Goal: Obtain resource: Download file/media

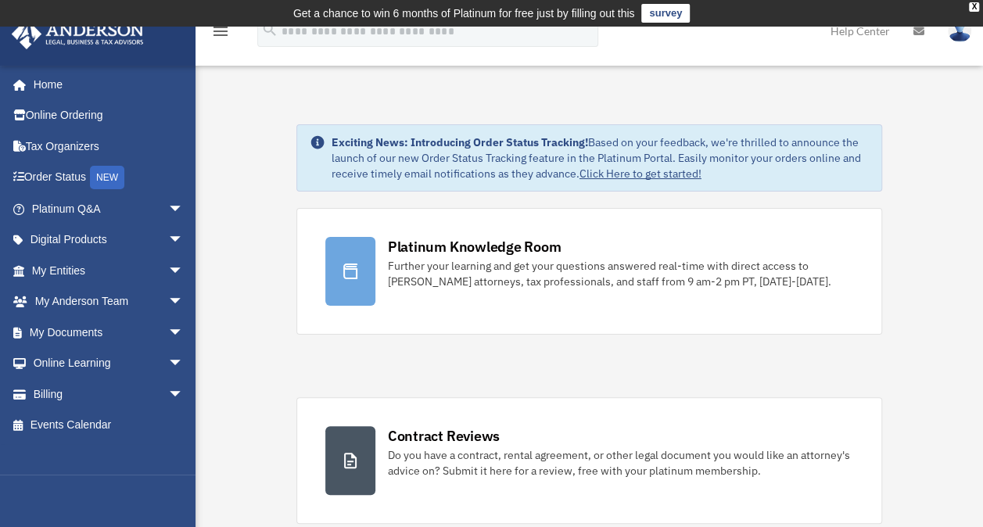
click at [961, 34] on img at bounding box center [959, 31] width 23 height 23
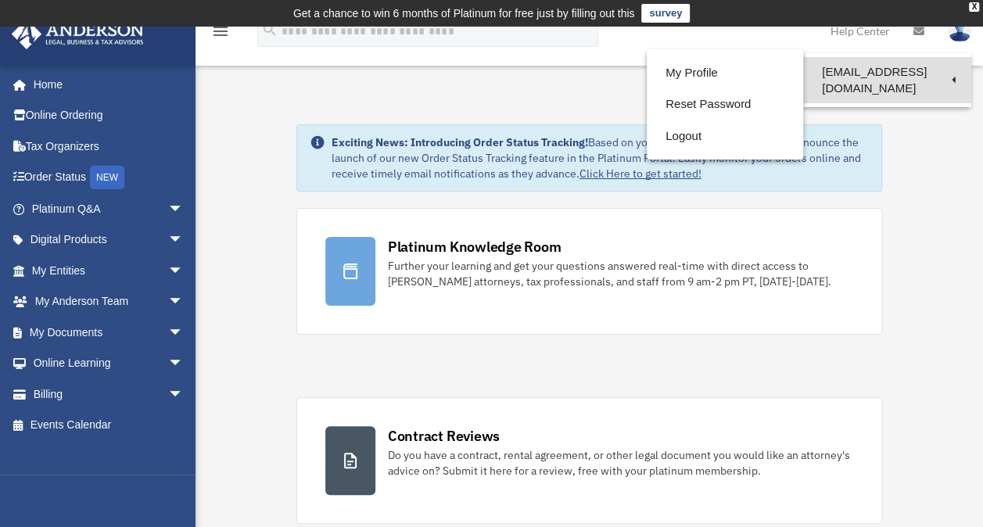
click at [904, 74] on link "[EMAIL_ADDRESS][DOMAIN_NAME]" at bounding box center [887, 80] width 168 height 46
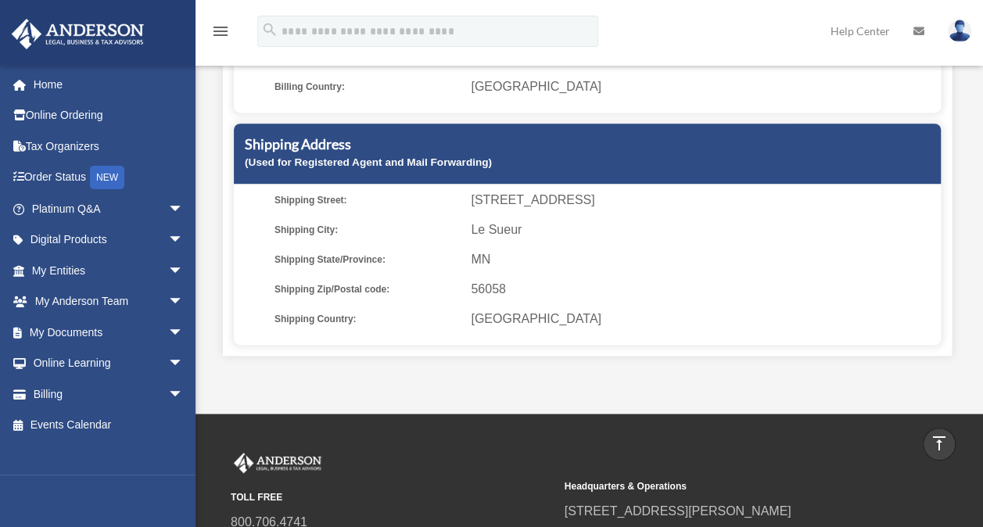
scroll to position [432, 0]
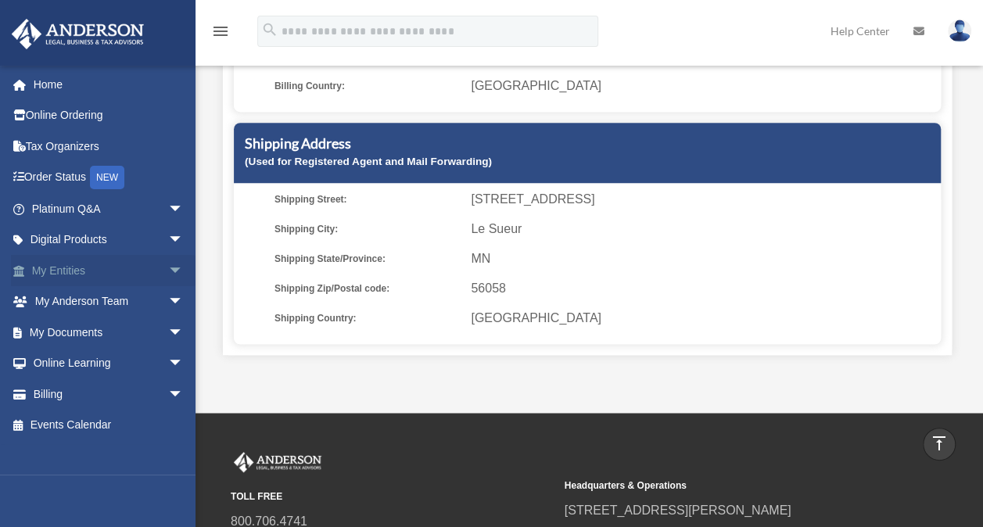
click at [80, 274] on link "My Entities arrow_drop_down" at bounding box center [109, 270] width 196 height 31
click at [76, 272] on link "My Entities arrow_drop_down" at bounding box center [109, 270] width 196 height 31
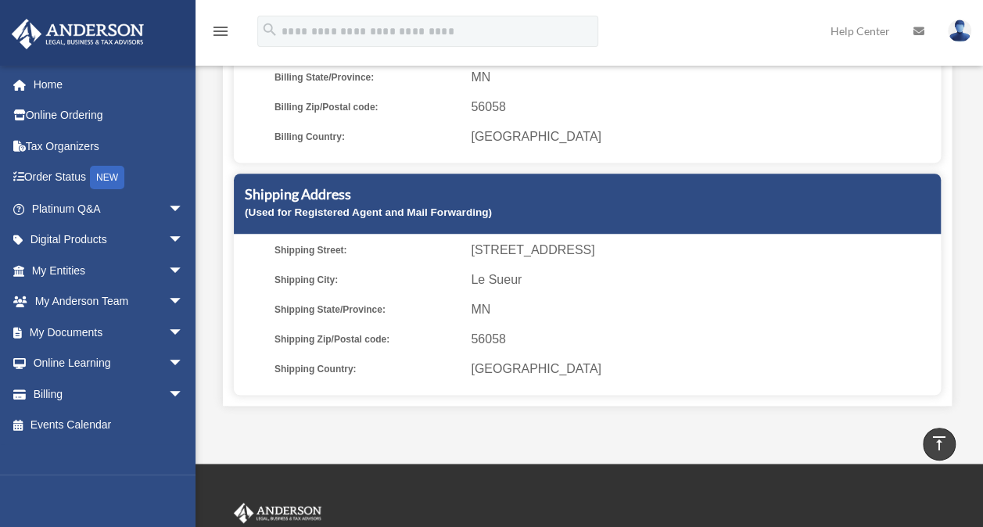
scroll to position [375, 0]
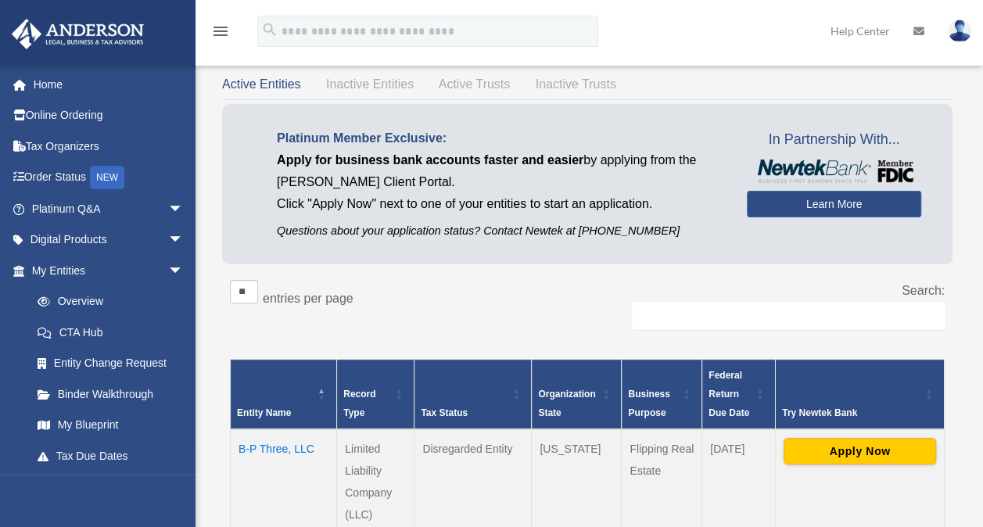
scroll to position [77, 0]
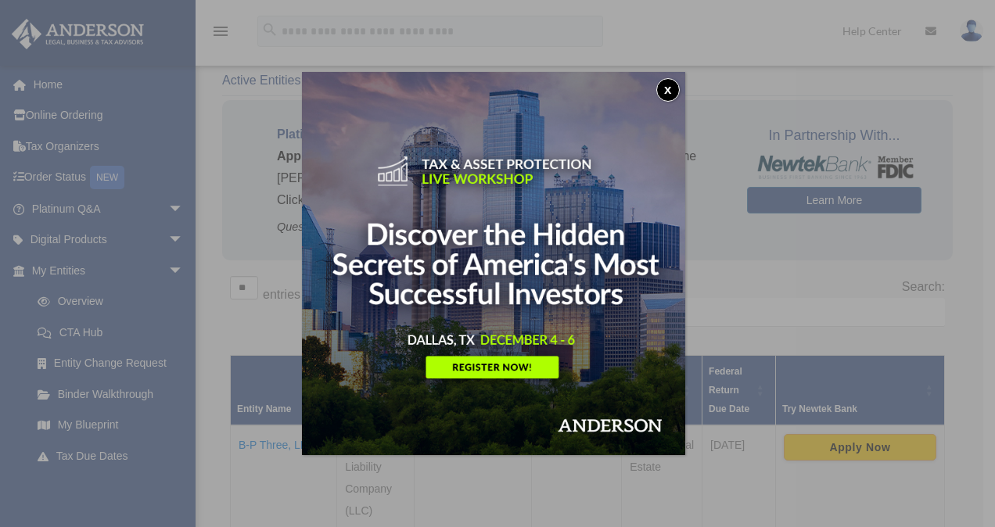
click at [676, 91] on button "x" at bounding box center [667, 89] width 23 height 23
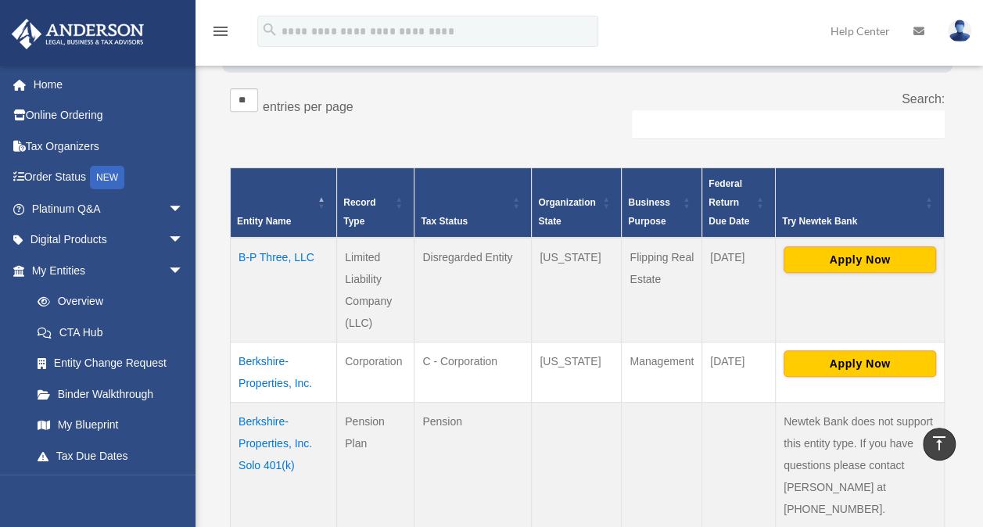
scroll to position [267, 0]
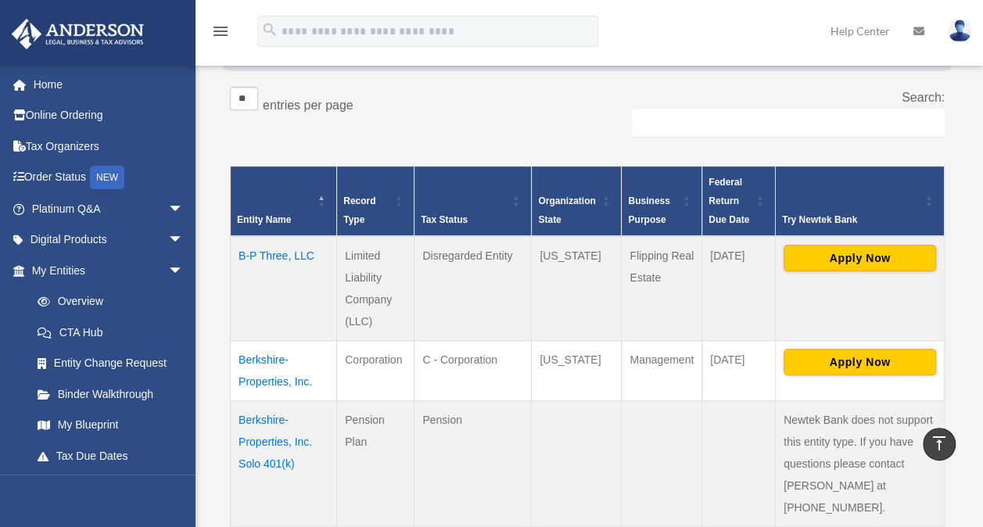
click at [277, 358] on td "Berkshire-Properties, Inc." at bounding box center [284, 371] width 106 height 60
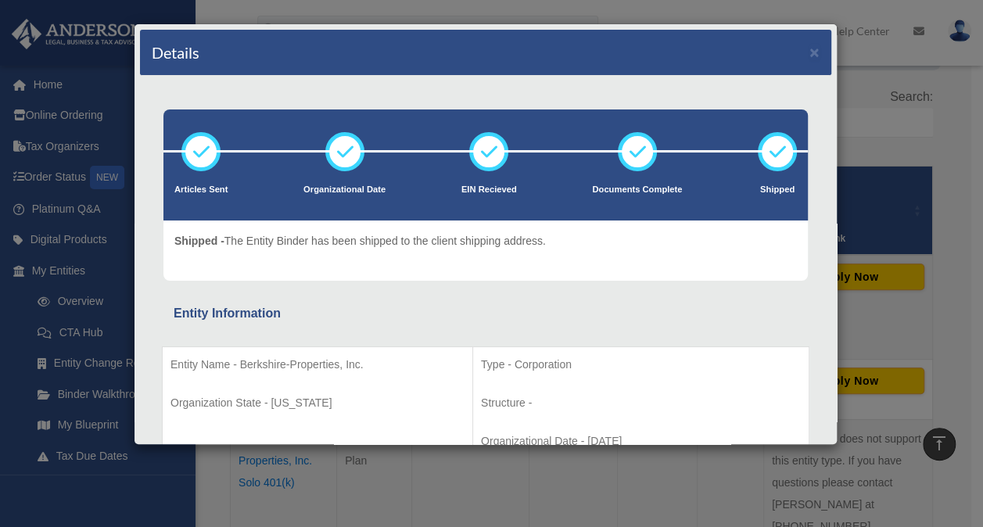
click at [901, 293] on div "Details × Articles Sent Organizational Date" at bounding box center [491, 263] width 983 height 527
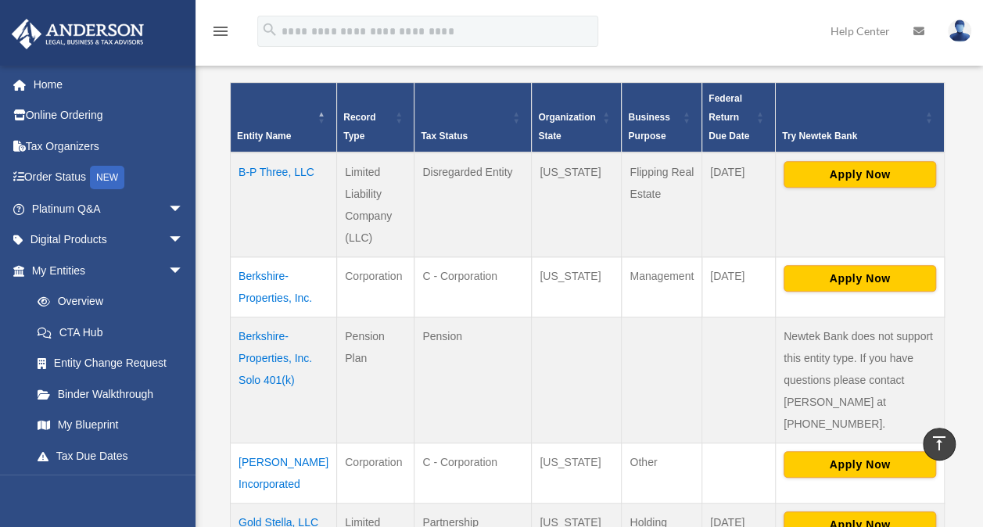
scroll to position [351, 0]
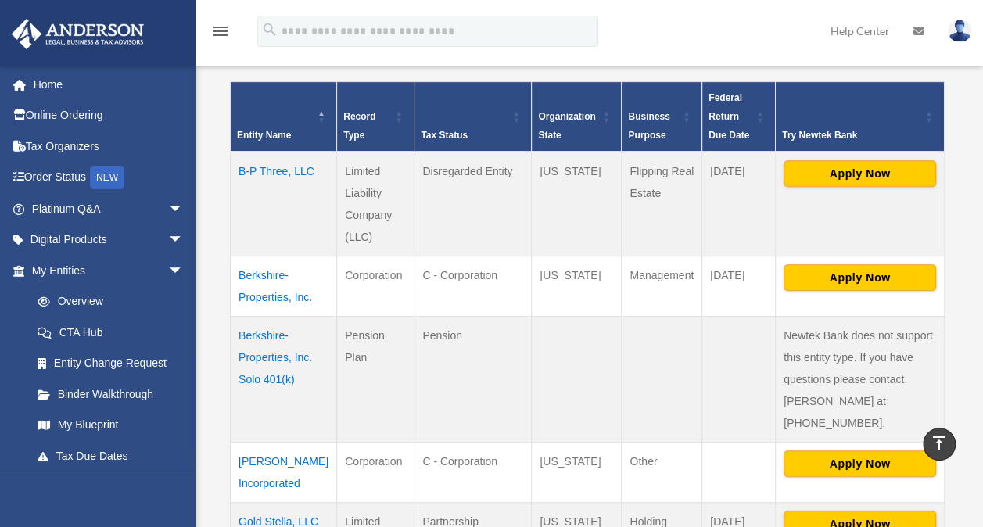
click at [292, 357] on td "Berkshire-Properties, Inc. Solo 401(k)" at bounding box center [284, 380] width 106 height 126
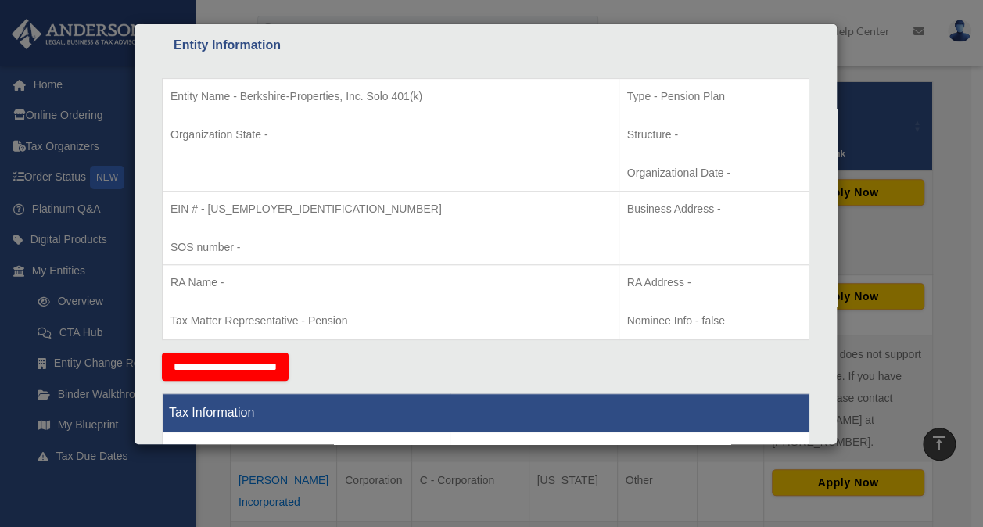
scroll to position [0, 0]
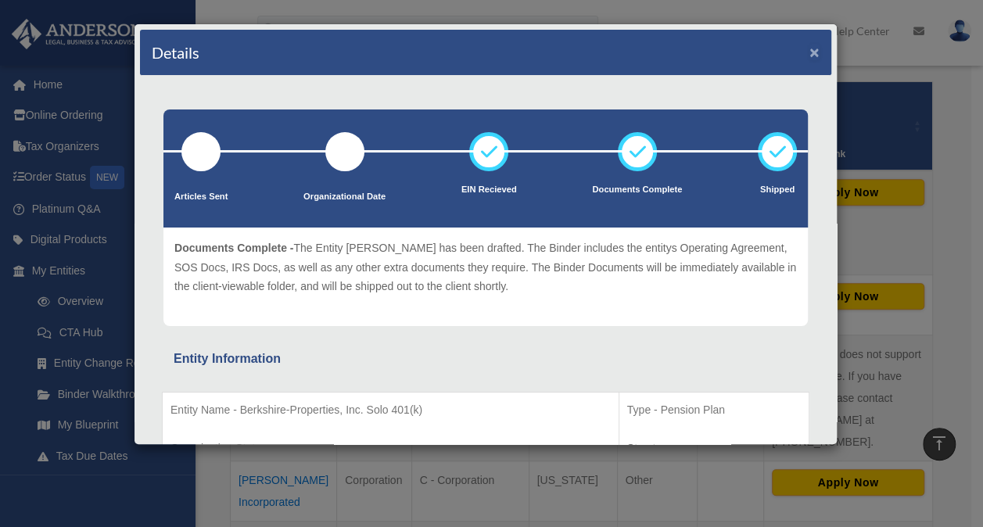
click at [809, 54] on button "×" at bounding box center [814, 52] width 10 height 16
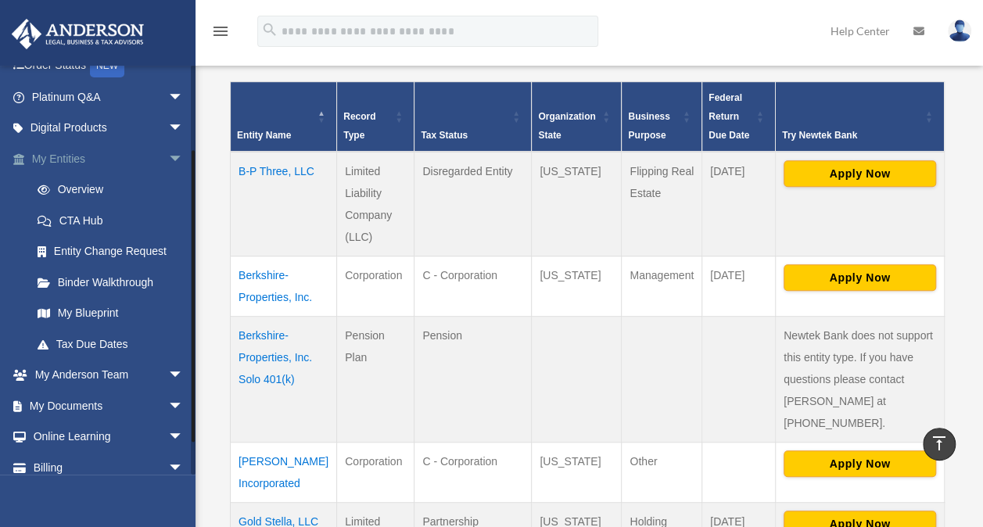
scroll to position [154, 0]
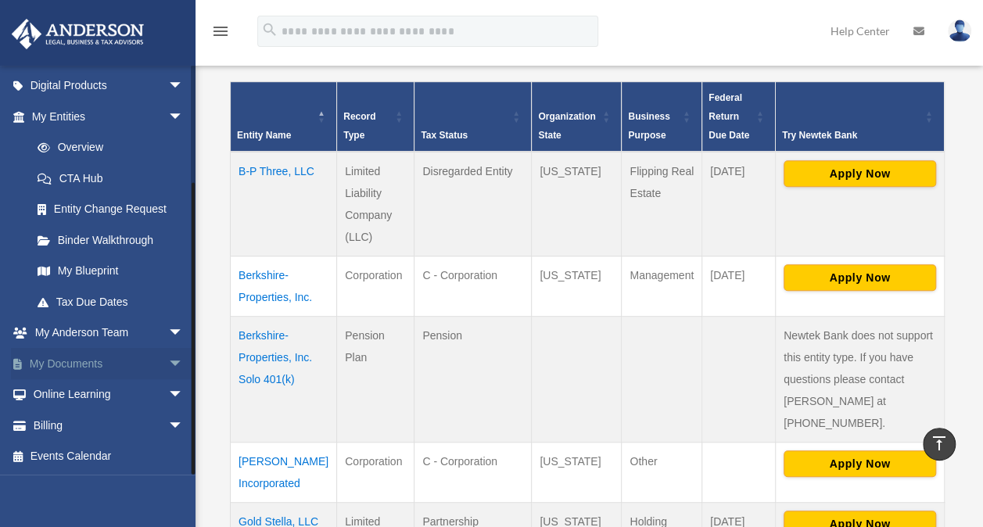
click at [168, 360] on span "arrow_drop_down" at bounding box center [183, 364] width 31 height 32
click at [86, 361] on link "My Documents arrow_drop_up" at bounding box center [109, 363] width 196 height 31
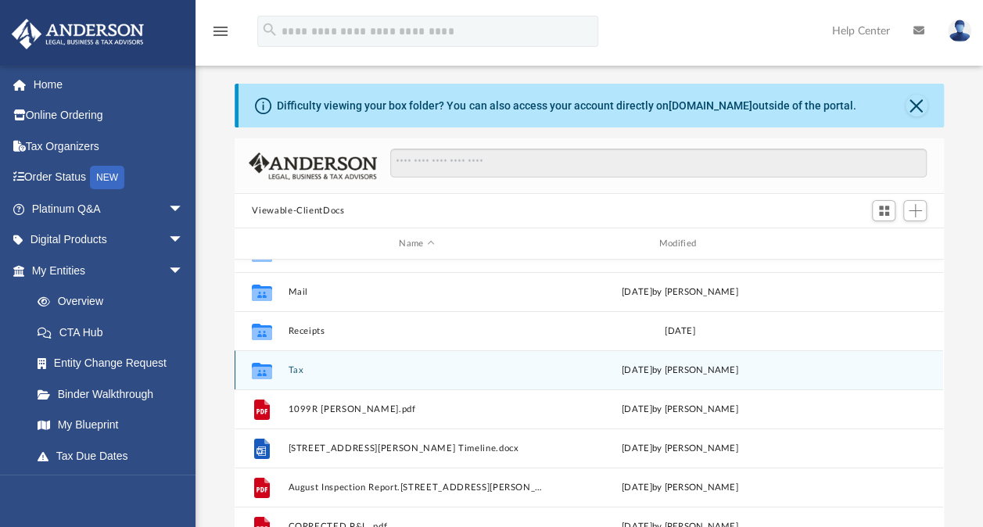
scroll to position [27, 0]
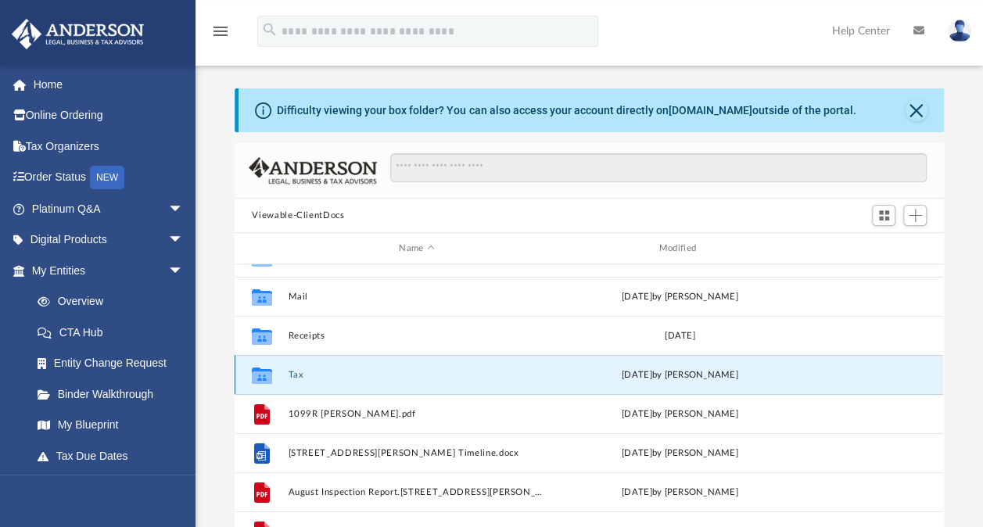
click at [299, 378] on button "Tax" at bounding box center [417, 375] width 256 height 10
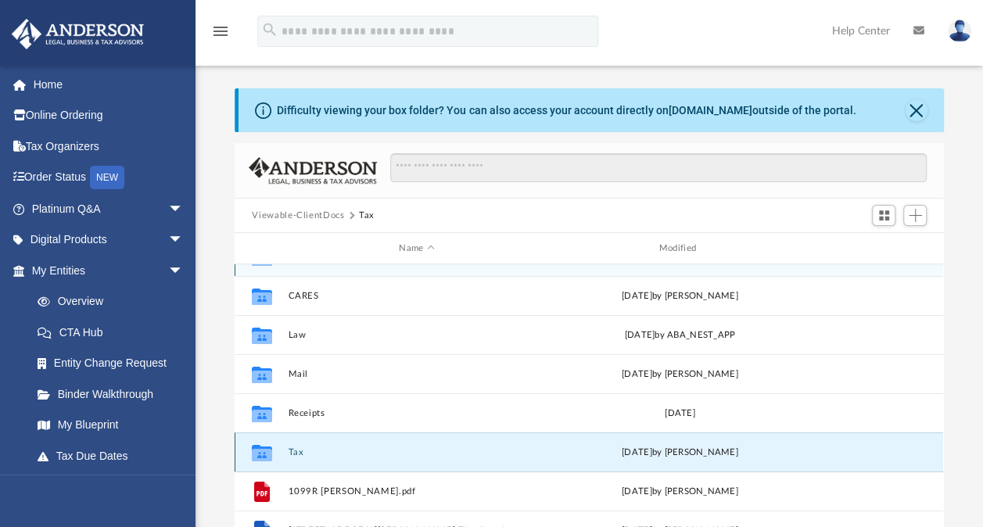
scroll to position [0, 0]
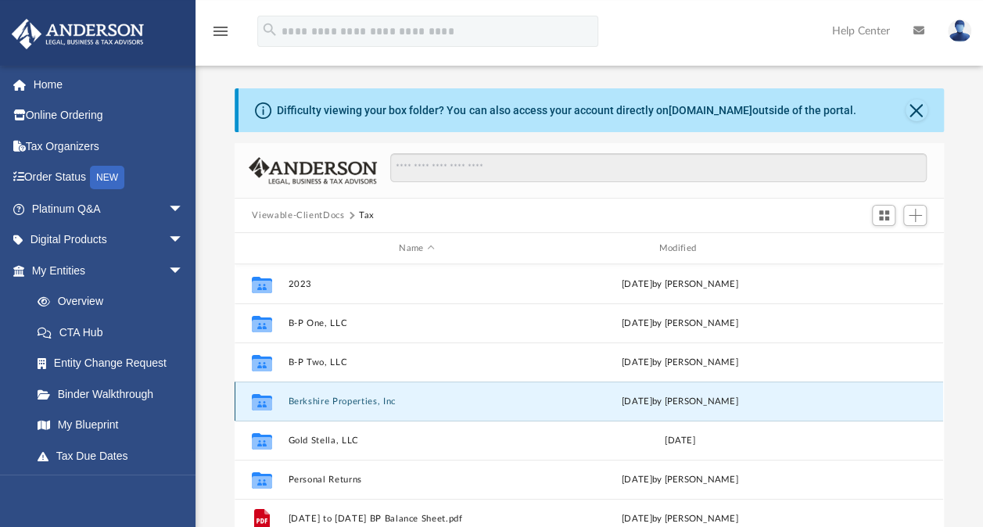
click at [308, 402] on button "Berkshire Properties, Inc" at bounding box center [417, 401] width 256 height 10
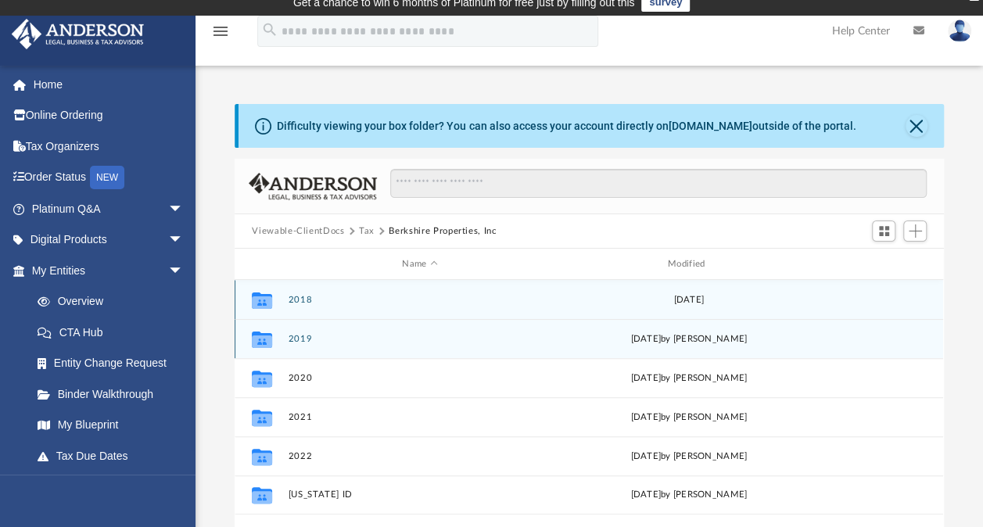
scroll to position [3, 0]
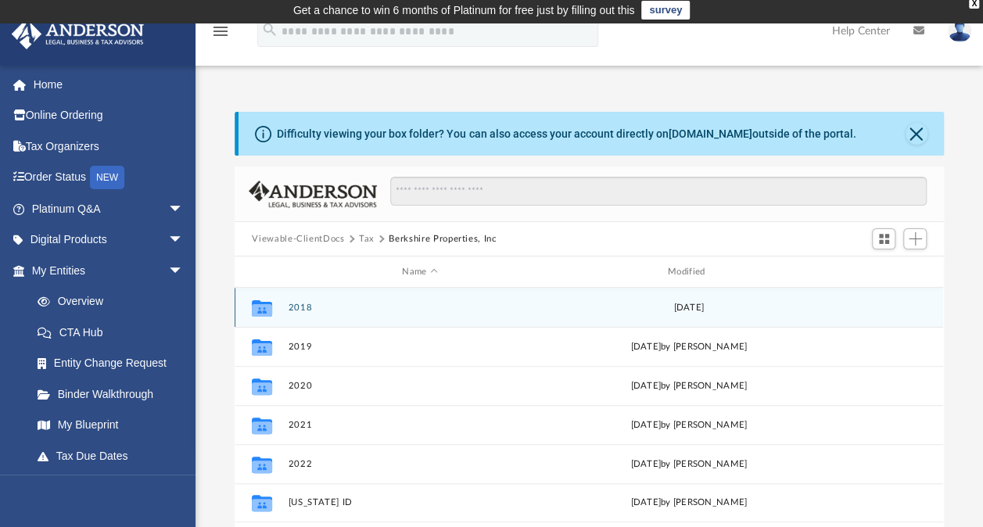
click at [299, 307] on button "2018" at bounding box center [420, 308] width 263 height 10
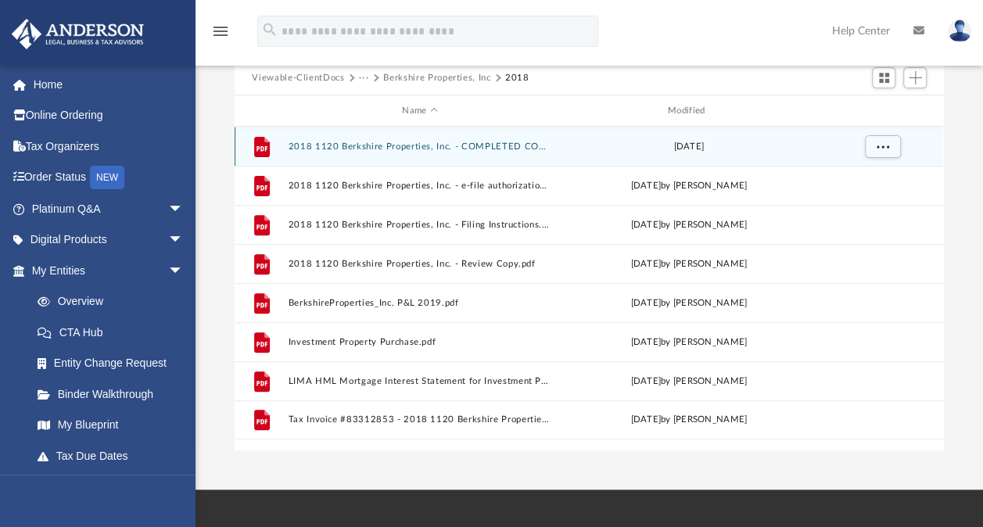
scroll to position [166, 0]
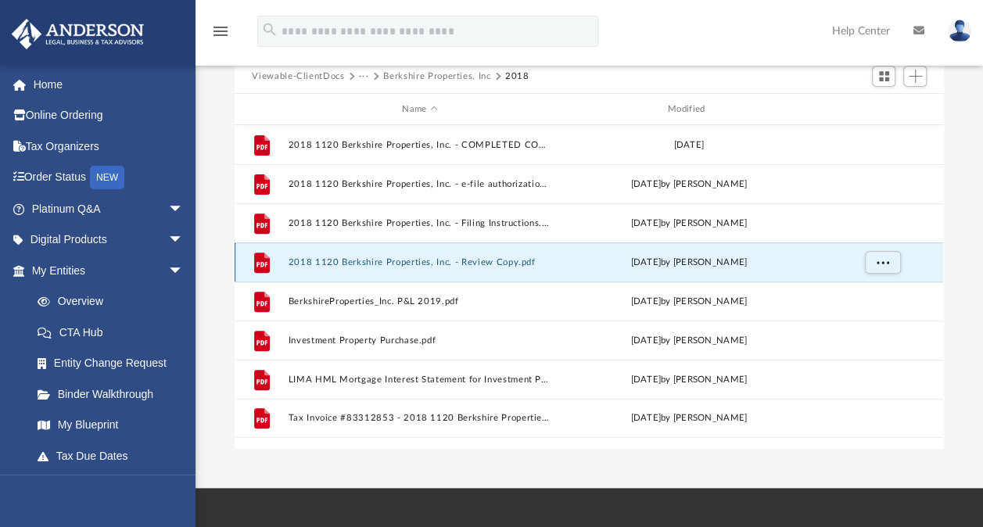
click at [389, 266] on button "2018 1120 Berkshire Properties, Inc. - Review Copy.pdf" at bounding box center [420, 262] width 263 height 10
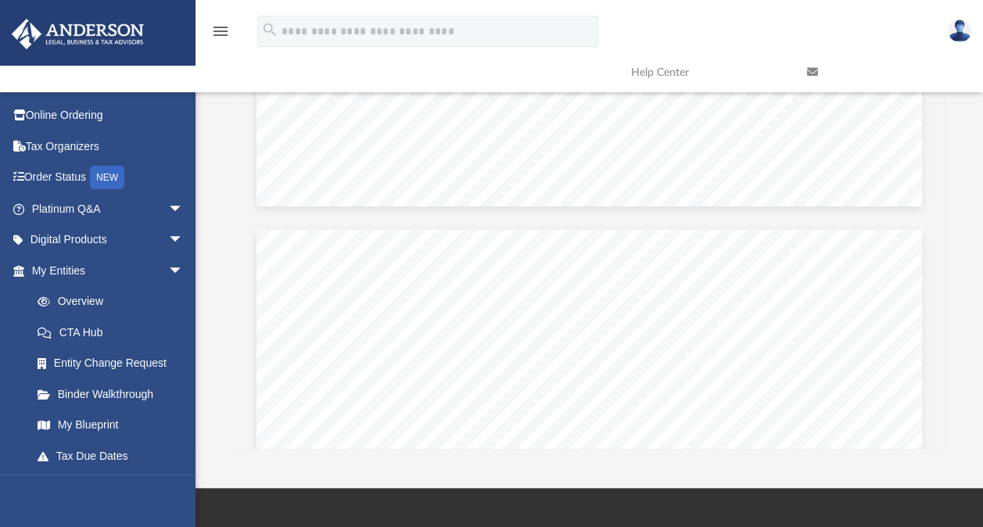
scroll to position [6022, 0]
